Goal: Information Seeking & Learning: Understand process/instructions

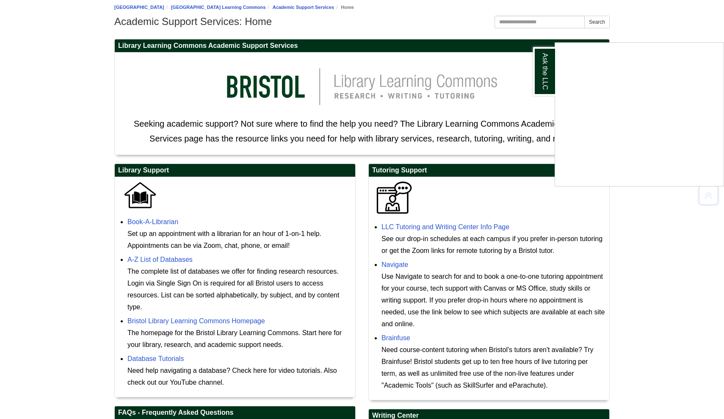
scroll to position [107, 0]
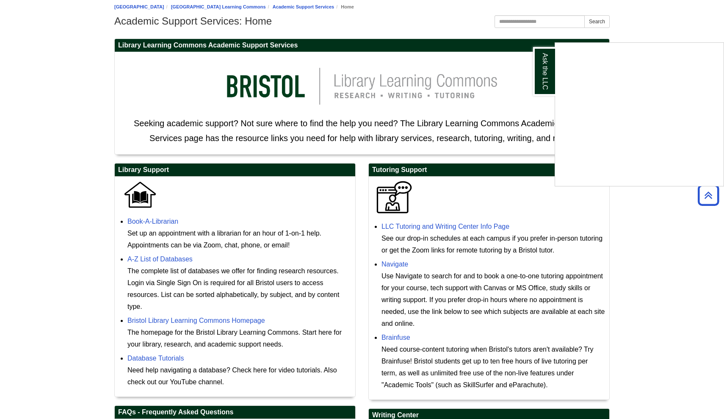
click at [408, 229] on div "Ask the LLC" at bounding box center [362, 209] width 724 height 419
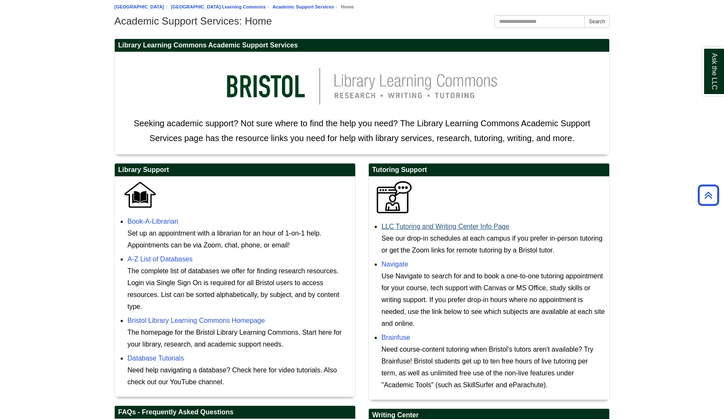
click at [410, 227] on link "LLC Tutoring and Writing Center Info Page" at bounding box center [445, 226] width 128 height 7
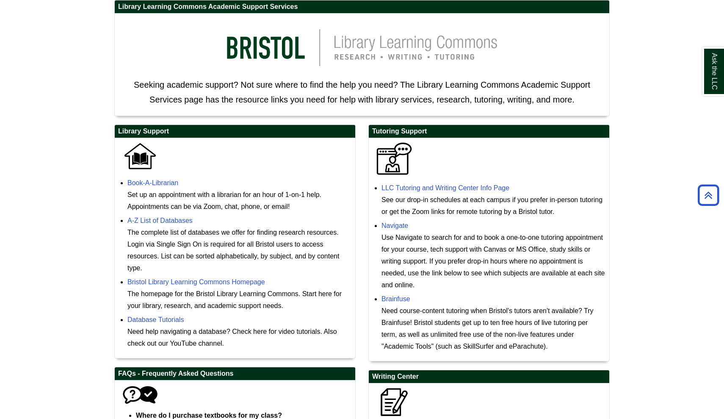
scroll to position [146, 0]
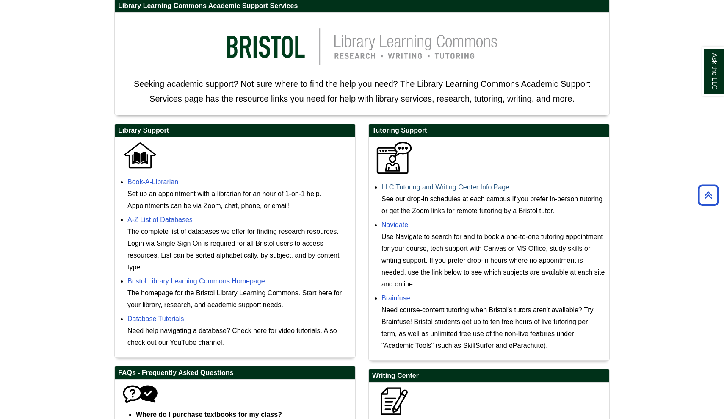
click at [437, 187] on link "LLC Tutoring and Writing Center Info Page" at bounding box center [445, 186] width 128 height 7
click at [61, 1] on body "Skip to Main Content Toggle navigation Home Access Services Access Services Pol…" at bounding box center [362, 218] width 724 height 729
click at [58, 0] on body "Skip to Main Content Toggle navigation Home Access Services Access Services Pol…" at bounding box center [362, 218] width 724 height 729
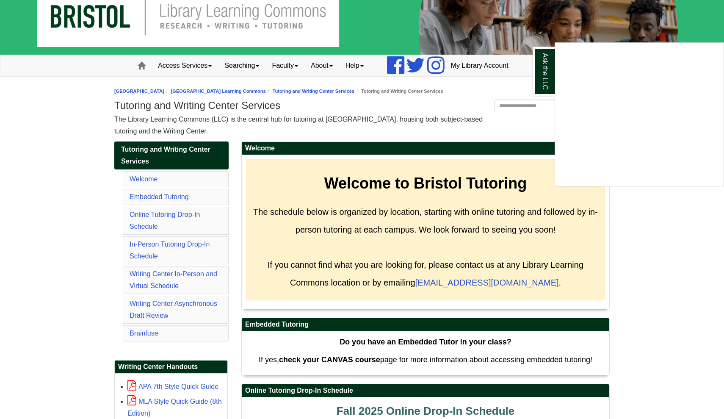
scroll to position [24, 0]
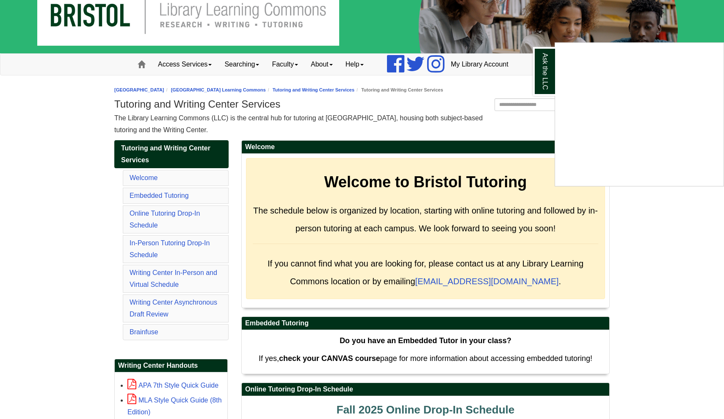
click at [162, 302] on div "Ask the LLC" at bounding box center [362, 209] width 724 height 419
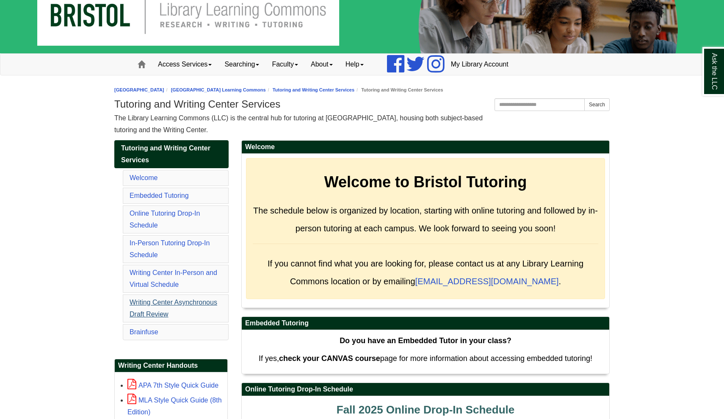
click at [154, 302] on link "Writing Center Asynchronous Draft Review" at bounding box center [173, 307] width 88 height 19
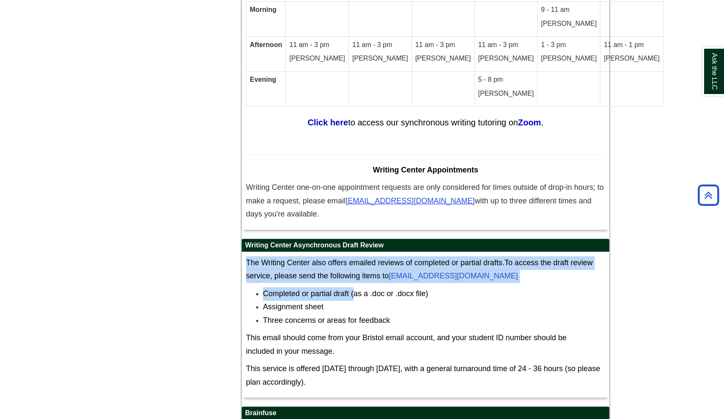
drag, startPoint x: 309, startPoint y: 105, endPoint x: 356, endPoint y: 151, distance: 66.4
click at [355, 238] on div "Writing Center Asynchronous Draft Review The Writing Center also offers emailed…" at bounding box center [425, 318] width 368 height 160
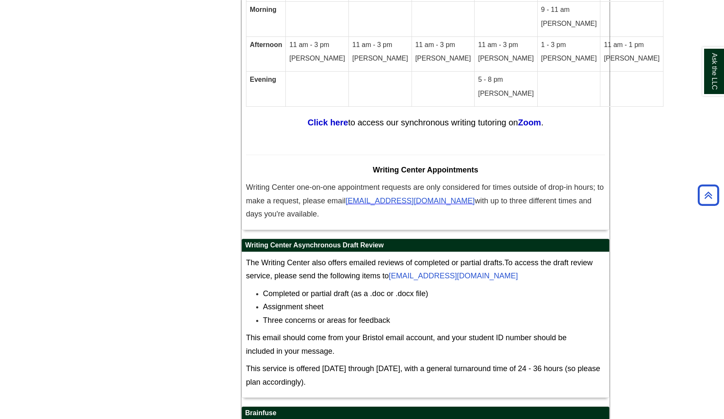
click at [356, 289] on span "Completed or partial draft (as a .doc or .docx file)" at bounding box center [345, 293] width 165 height 8
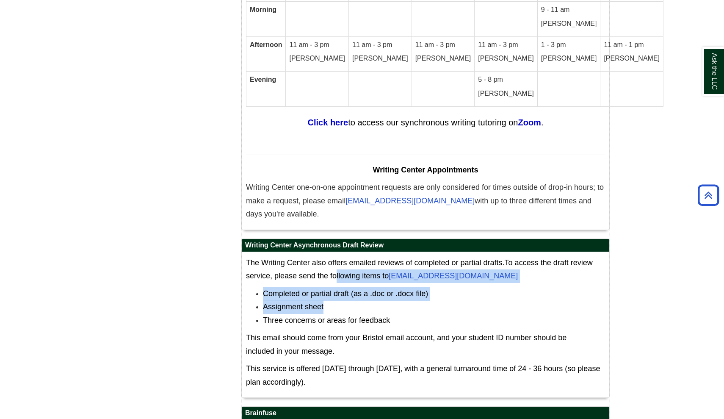
drag, startPoint x: 336, startPoint y: 131, endPoint x: 354, endPoint y: 161, distance: 34.7
click at [353, 256] on div "The Writing Center also offers emailed reviews of completed or partial drafts. …" at bounding box center [425, 324] width 359 height 137
click at [354, 300] on li "Assignment sheet" at bounding box center [434, 307] width 342 height 14
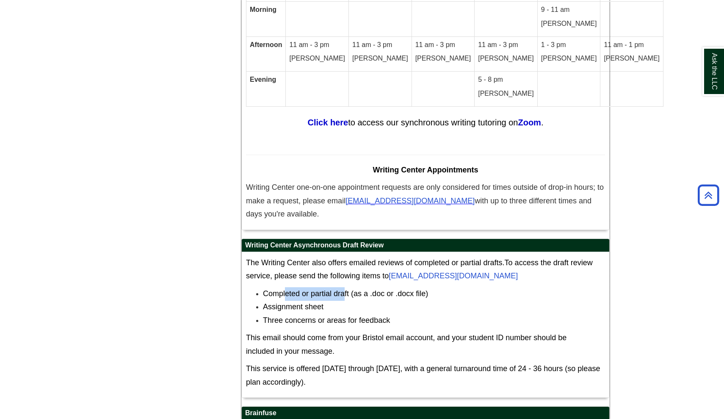
drag, startPoint x: 286, startPoint y: 150, endPoint x: 342, endPoint y: 148, distance: 56.7
click at [343, 289] on span "Completed or partial draft (as a .doc or .docx file)" at bounding box center [345, 293] width 165 height 8
click at [342, 289] on span "Completed or partial draft (as a .doc or .docx file)" at bounding box center [345, 293] width 165 height 8
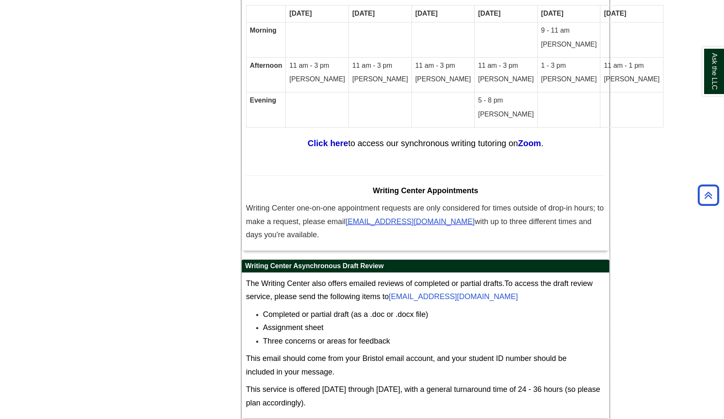
scroll to position [5242, 0]
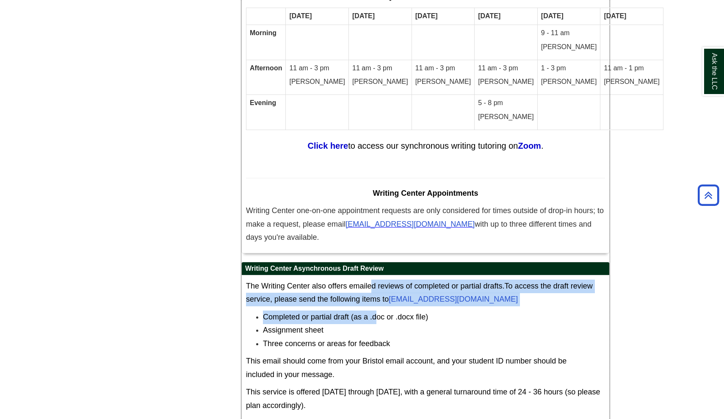
drag, startPoint x: 371, startPoint y: 142, endPoint x: 377, endPoint y: 174, distance: 33.1
click at [377, 279] on div "The Writing Center also offers emailed reviews of completed or partial drafts. …" at bounding box center [425, 347] width 359 height 137
click at [359, 281] on span "To access the draft review service, please send the following items to WritingC…" at bounding box center [419, 292] width 347 height 22
drag, startPoint x: 359, startPoint y: 146, endPoint x: 363, endPoint y: 169, distance: 23.7
click at [363, 279] on div "The Writing Center also offers emailed reviews of completed or partial drafts. …" at bounding box center [425, 347] width 359 height 137
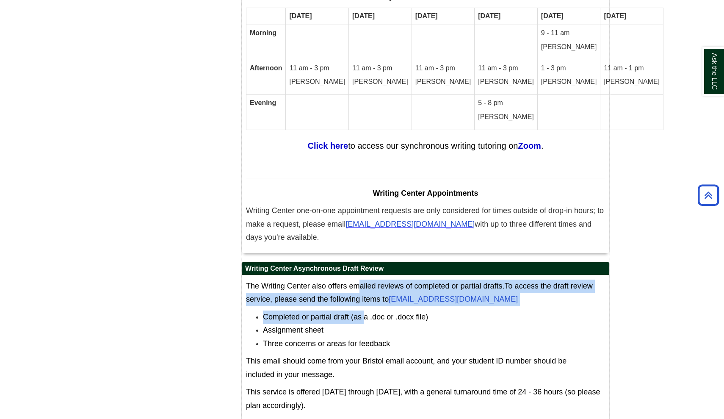
click at [363, 310] on li "Completed or partial draft (as a .doc or .docx file)" at bounding box center [434, 317] width 342 height 14
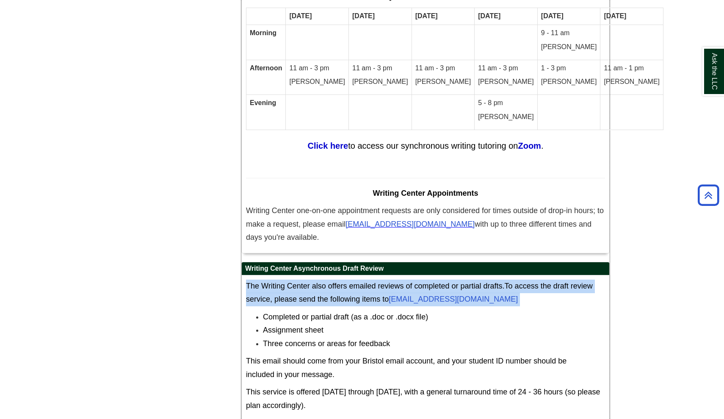
drag, startPoint x: 297, startPoint y: 132, endPoint x: 323, endPoint y: 160, distance: 37.4
click at [322, 275] on div "The Writing Center also offers emailed reviews of completed or partial drafts. …" at bounding box center [425, 348] width 367 height 146
click at [323, 281] on span "To access the draft review service, please send the following items to WritingC…" at bounding box center [419, 292] width 347 height 22
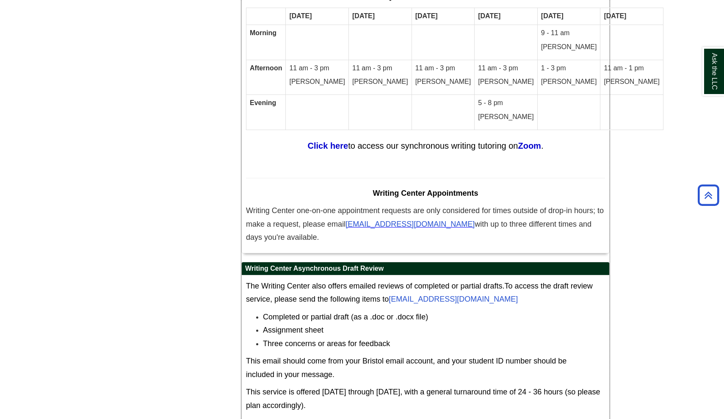
drag, startPoint x: 313, startPoint y: 127, endPoint x: 330, endPoint y: 160, distance: 36.9
click at [330, 262] on div "Writing Center Asynchronous Draft Review The Writing Center also offers emailed…" at bounding box center [425, 342] width 368 height 160
click at [330, 281] on span "To access the draft review service, please send the following items to WritingC…" at bounding box center [419, 292] width 347 height 22
drag, startPoint x: 491, startPoint y: 152, endPoint x: 392, endPoint y: 152, distance: 99.4
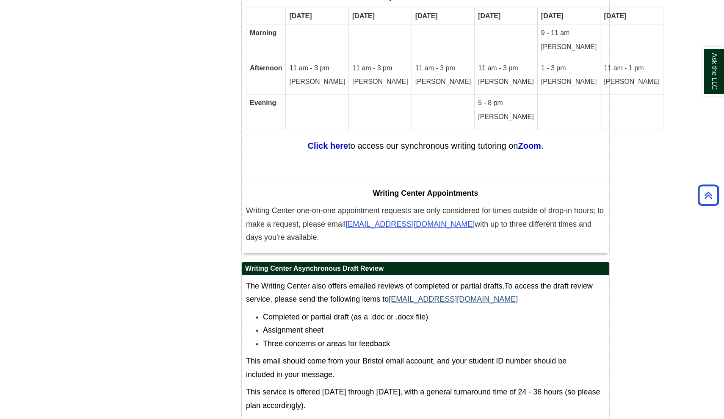
click at [392, 279] on p "The Writing Center also offers emailed reviews of completed or partial drafts. …" at bounding box center [425, 292] width 359 height 27
copy span "WritingCenter@bristolcc.edu"
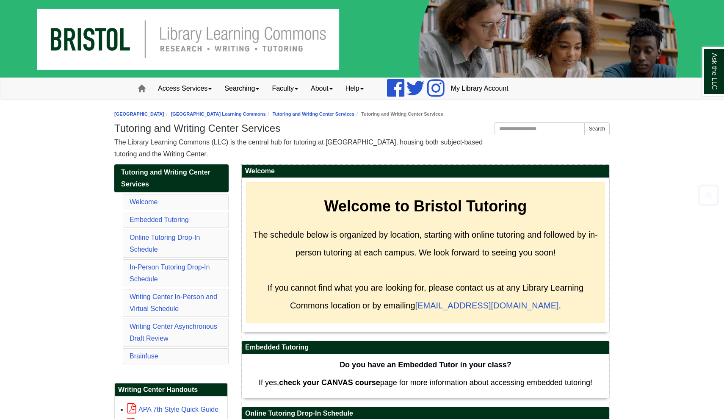
scroll to position [0, 0]
click at [90, 32] on img at bounding box center [362, 38] width 724 height 77
click at [138, 86] on span at bounding box center [142, 89] width 8 height 8
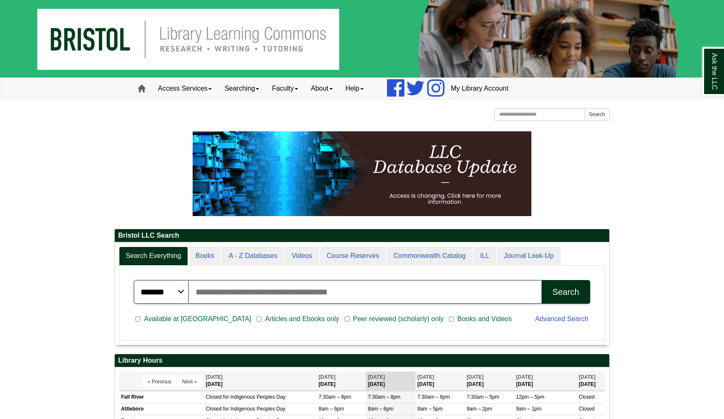
click at [145, 85] on link "Home" at bounding box center [141, 88] width 20 height 21
